Goal: Check status: Check status

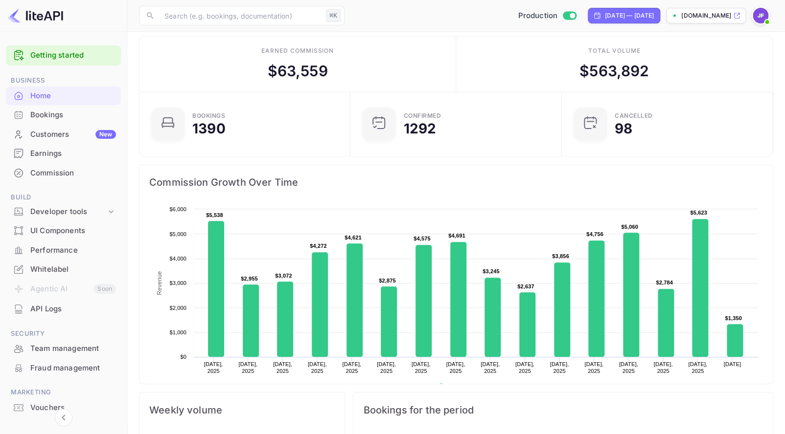
scroll to position [159, 205]
click at [52, 313] on div "API Logs" at bounding box center [73, 309] width 86 height 11
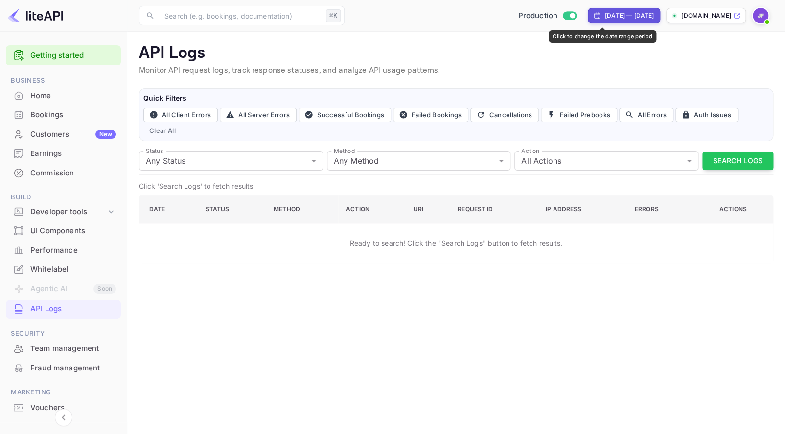
click at [605, 18] on div "[DATE] — [DATE]" at bounding box center [629, 15] width 49 height 9
select select "7"
select select "2025"
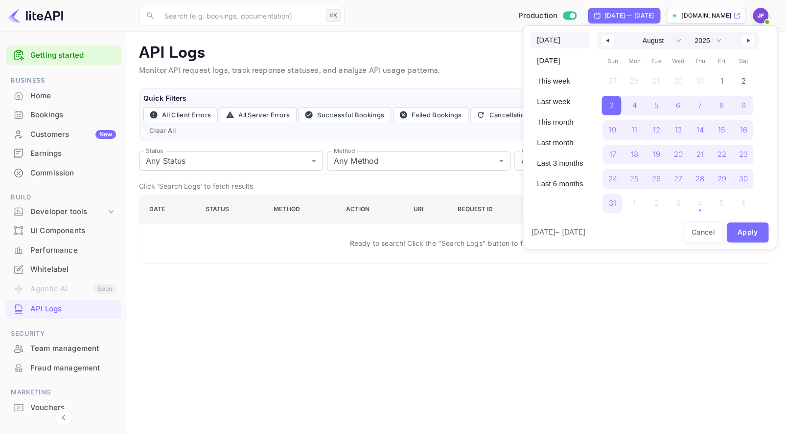
click at [556, 39] on span "[DATE]" at bounding box center [560, 40] width 58 height 17
select select "8"
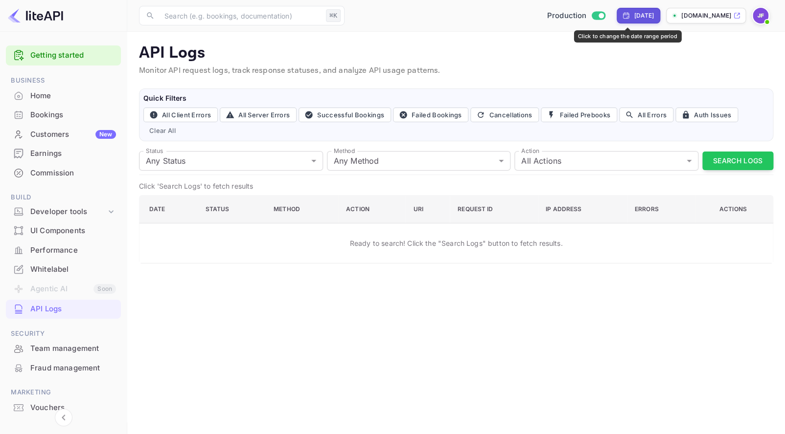
click at [633, 17] on div "[DATE]" at bounding box center [643, 15] width 20 height 9
select select "8"
select select "2025"
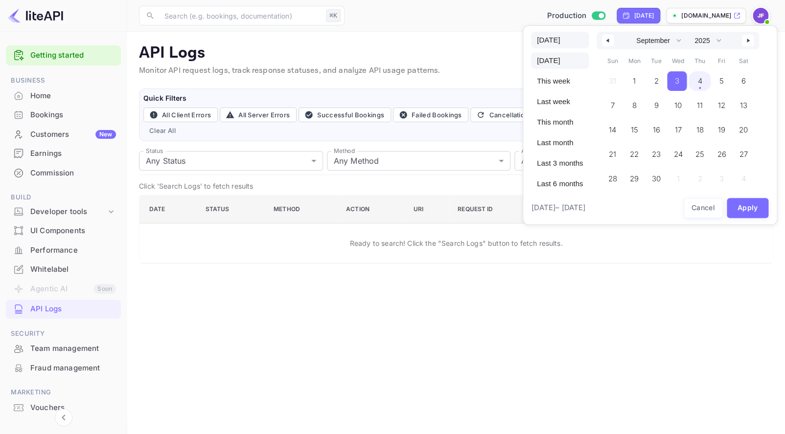
click at [551, 40] on span "[DATE]" at bounding box center [560, 40] width 58 height 17
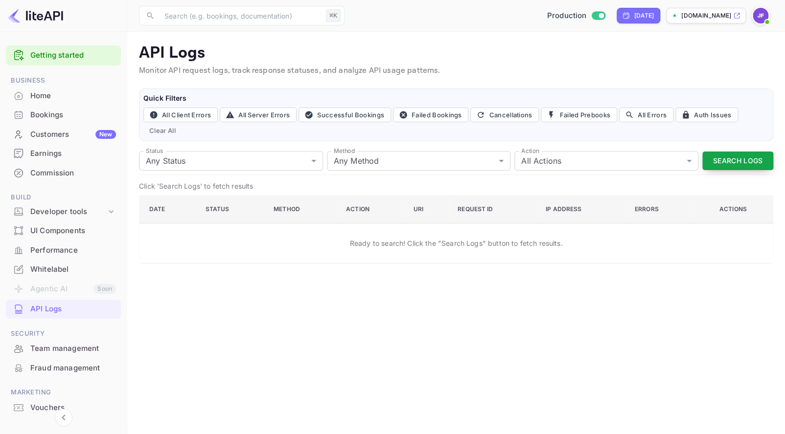
click at [724, 159] on button "Search Logs" at bounding box center [737, 161] width 71 height 19
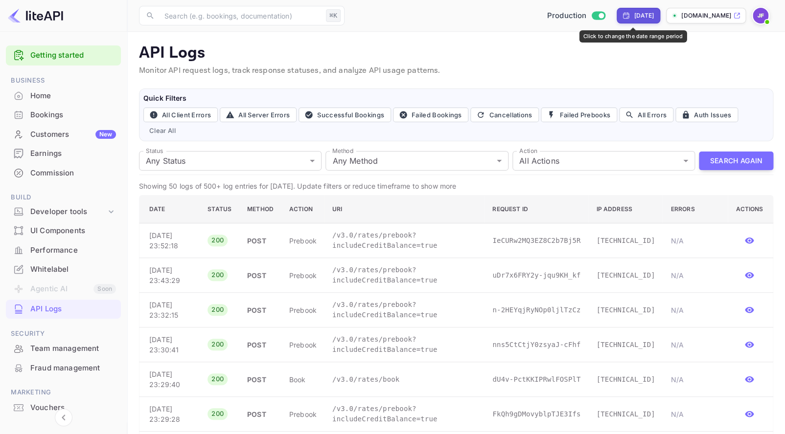
click at [633, 17] on div "[DATE]" at bounding box center [643, 15] width 20 height 9
select select "8"
select select "2025"
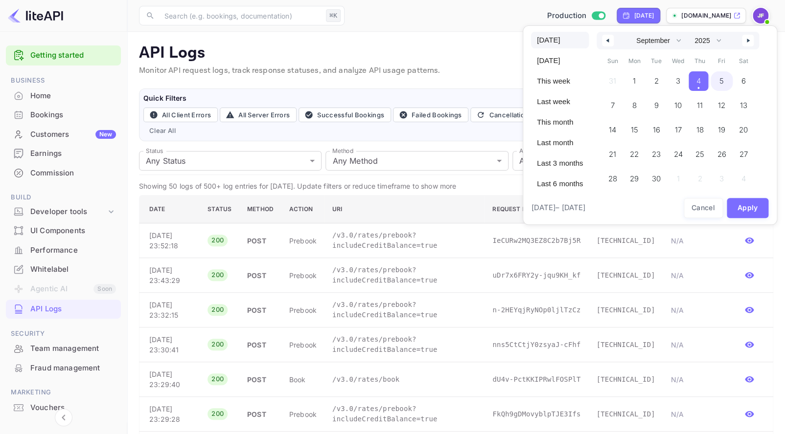
click at [723, 78] on span "5" at bounding box center [721, 81] width 4 height 18
click at [722, 81] on span "5" at bounding box center [720, 81] width 4 height 18
click at [748, 208] on button "Apply" at bounding box center [747, 208] width 42 height 20
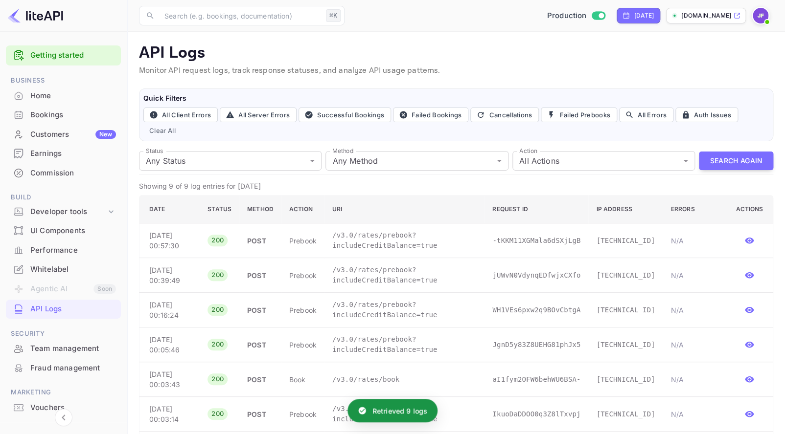
click at [743, 159] on button "Search Again" at bounding box center [736, 161] width 74 height 19
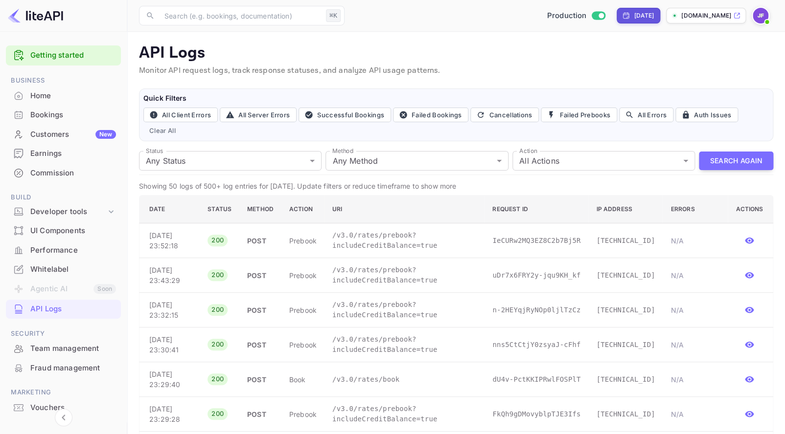
click at [629, 17] on div "[DATE]" at bounding box center [638, 15] width 32 height 9
select select "8"
select select "2025"
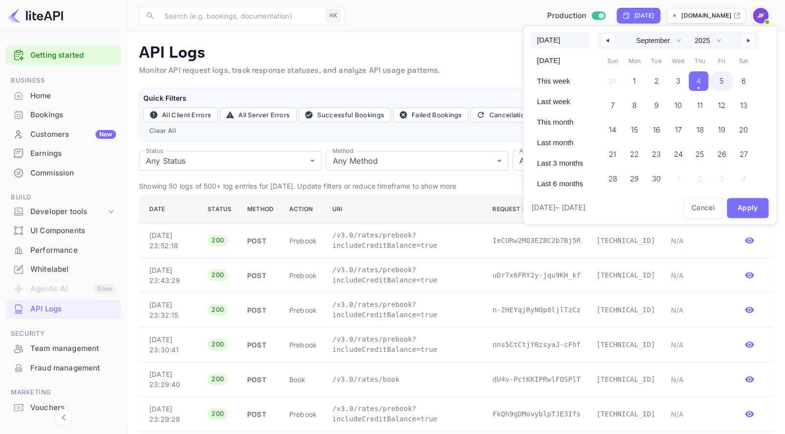
click at [721, 79] on span "5" at bounding box center [721, 81] width 22 height 20
click at [745, 207] on button "Apply" at bounding box center [747, 208] width 42 height 20
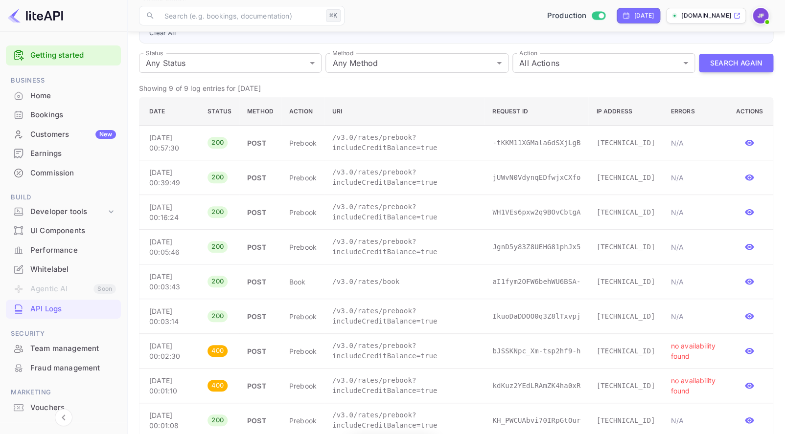
scroll to position [113, 0]
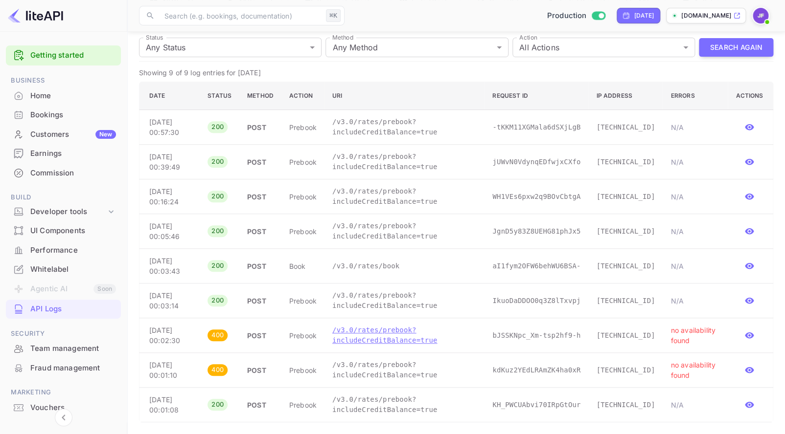
click at [385, 334] on p "/v3.0/rates/prebook?includeCreditBalance=true" at bounding box center [404, 335] width 144 height 21
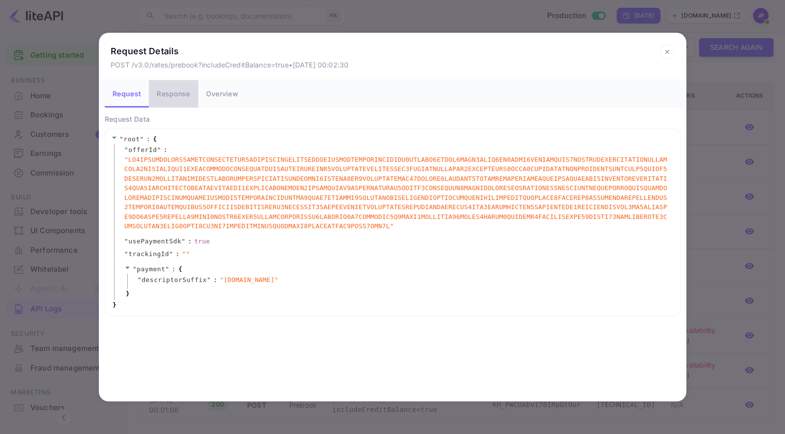
click at [170, 91] on button "Response" at bounding box center [173, 93] width 49 height 27
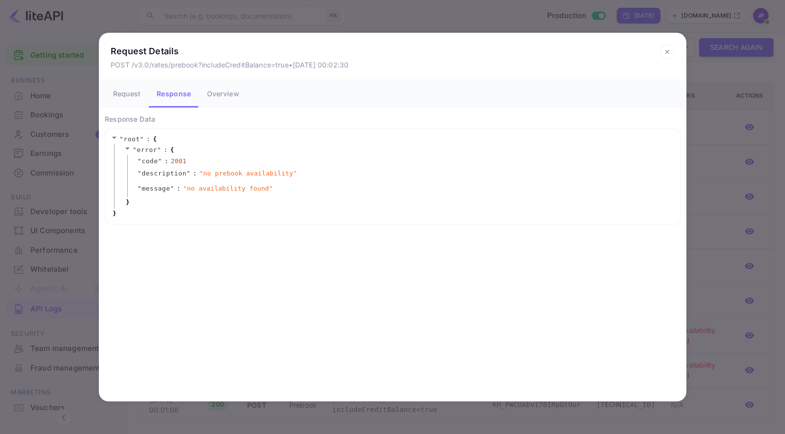
click at [132, 96] on button "Request" at bounding box center [127, 93] width 44 height 27
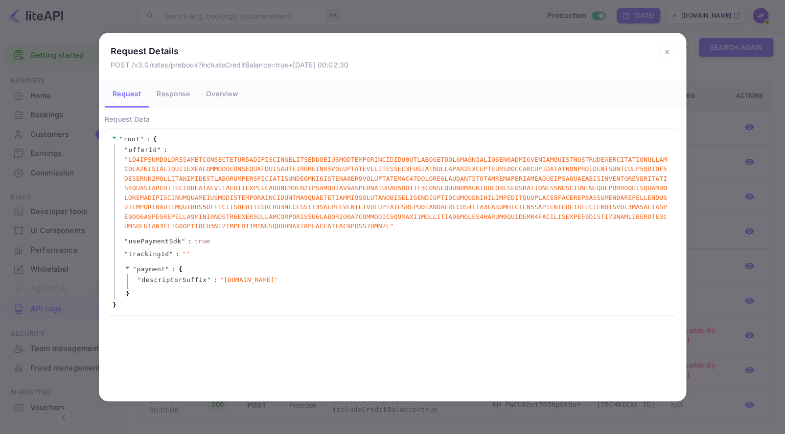
click at [667, 53] on icon at bounding box center [666, 52] width 15 height 15
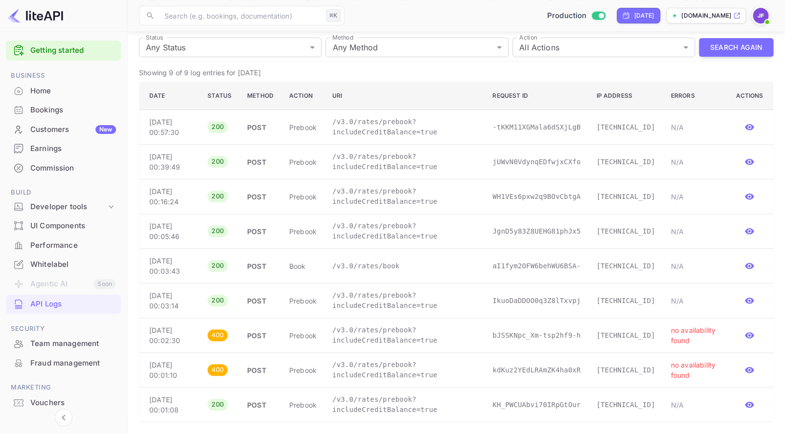
click at [54, 171] on div "Commission" at bounding box center [73, 168] width 86 height 11
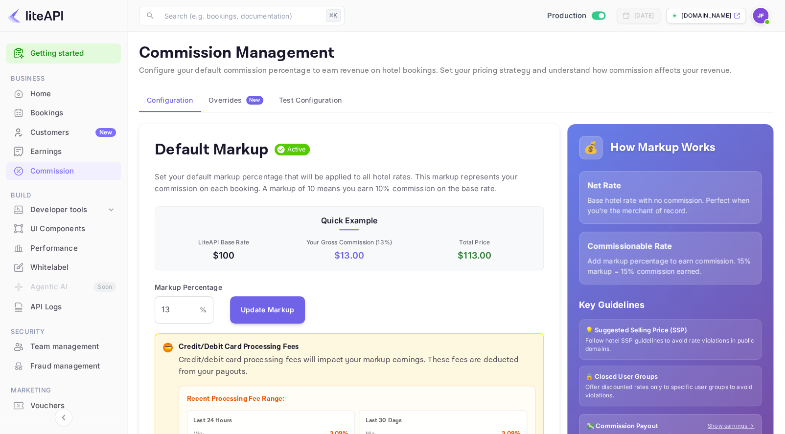
scroll to position [1, 0]
click at [49, 155] on div "Earnings" at bounding box center [73, 152] width 86 height 11
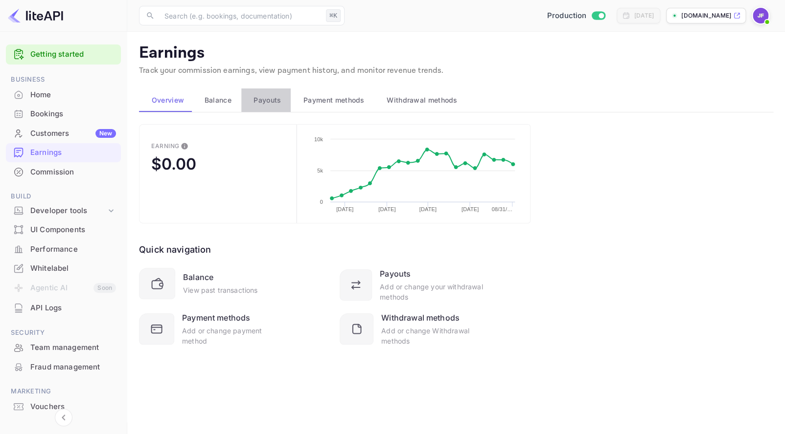
click at [265, 101] on span "Payouts" at bounding box center [266, 100] width 27 height 12
